Goal: Use online tool/utility: Utilize a website feature to perform a specific function

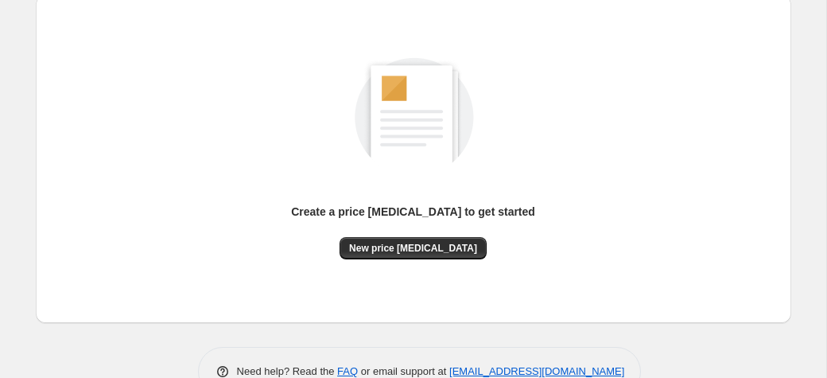
scroll to position [218, 0]
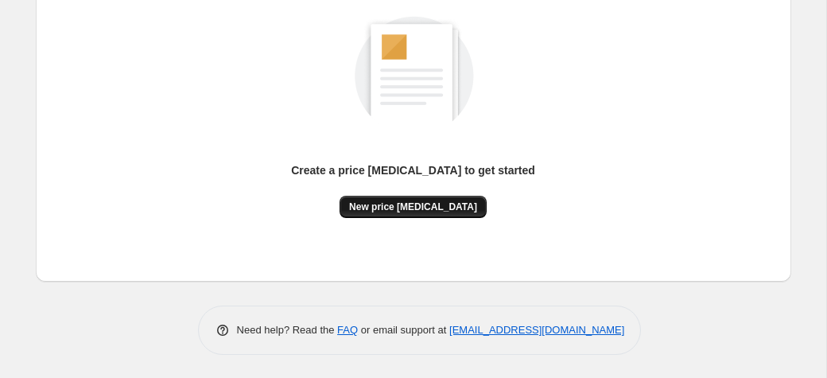
click at [433, 208] on span "New price [MEDICAL_DATA]" at bounding box center [413, 206] width 128 height 13
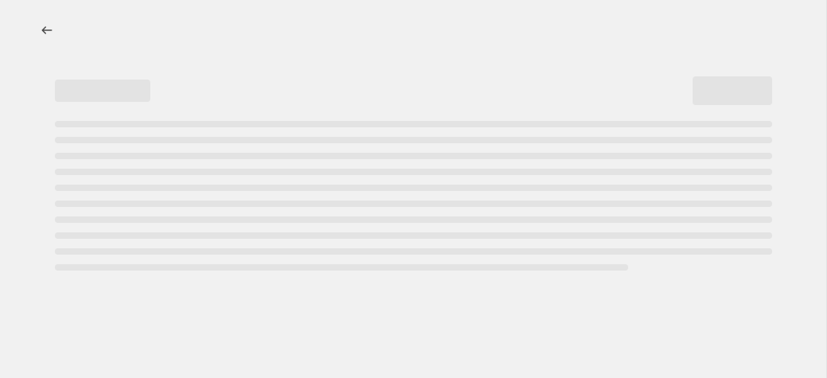
select select "percentage"
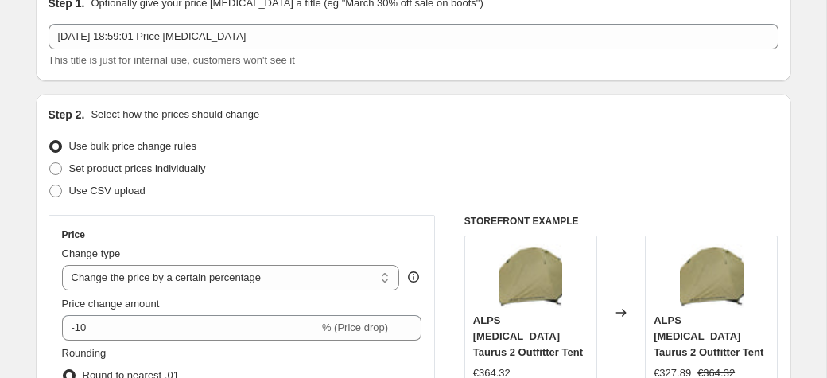
scroll to position [165, 0]
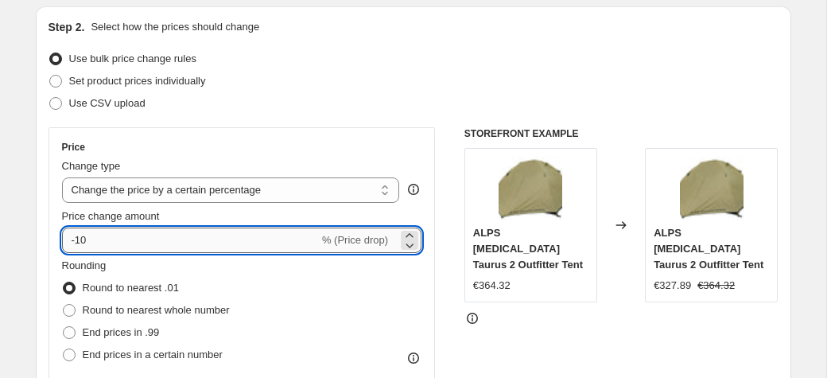
click at [120, 231] on input "-10" at bounding box center [190, 239] width 257 height 25
type input "-1"
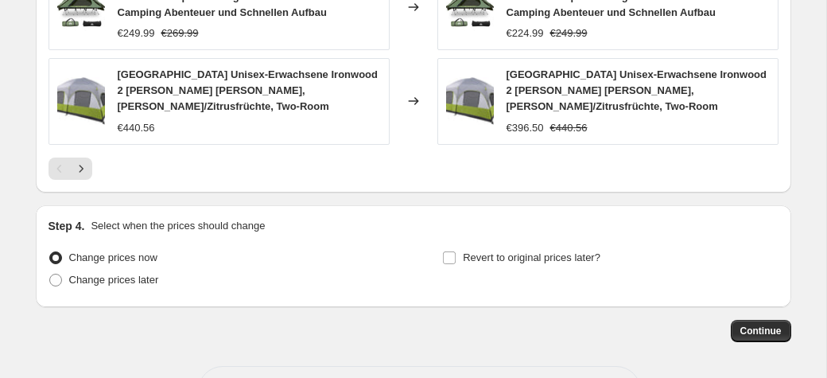
scroll to position [1244, 0]
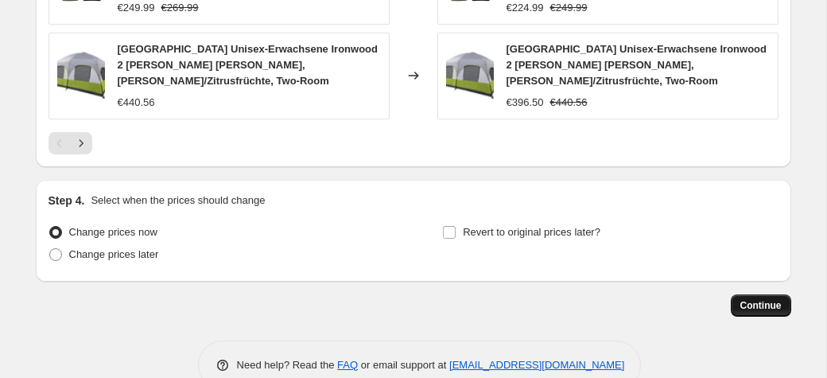
type input "-35"
click at [762, 299] on span "Continue" at bounding box center [760, 305] width 41 height 13
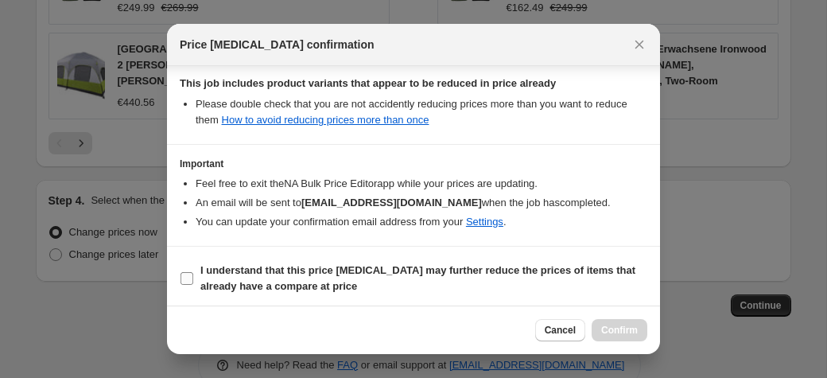
scroll to position [290, 0]
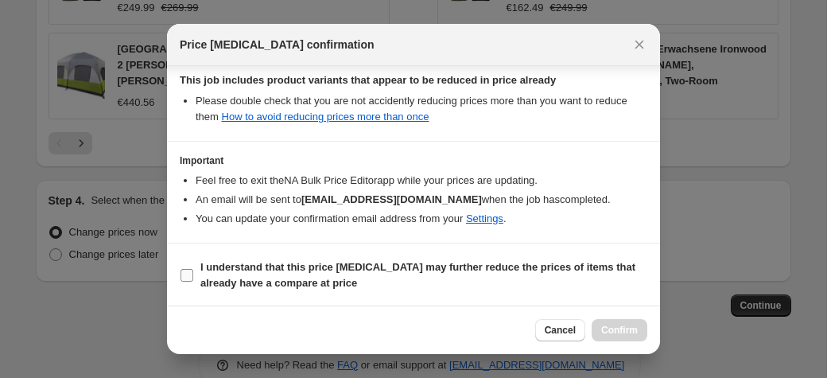
click at [213, 262] on b "I understand that this price [MEDICAL_DATA] may further reduce the prices of it…" at bounding box center [417, 275] width 435 height 28
click at [193, 269] on input "I understand that this price [MEDICAL_DATA] may further reduce the prices of it…" at bounding box center [186, 275] width 13 height 13
checkbox input "true"
click at [626, 328] on span "Confirm" at bounding box center [619, 330] width 37 height 13
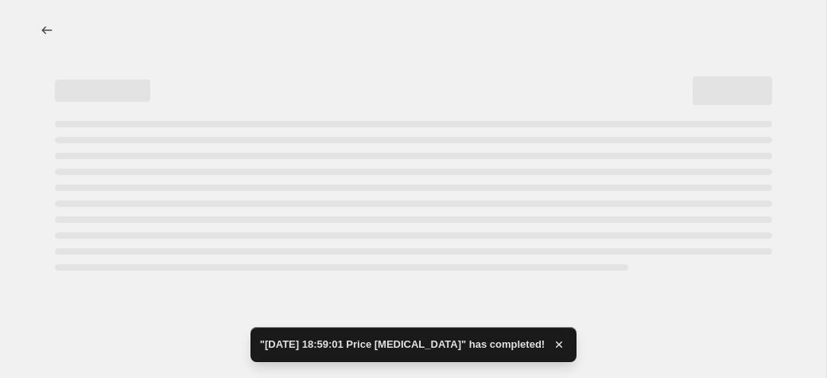
select select "percentage"
